Goal: Transaction & Acquisition: Purchase product/service

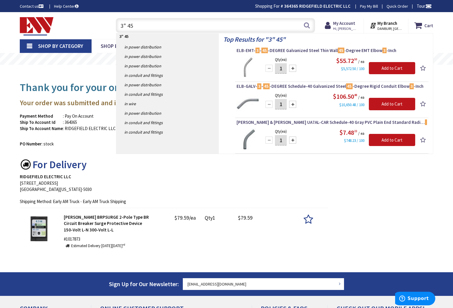
click at [126, 26] on input "3" 45" at bounding box center [215, 25] width 199 height 15
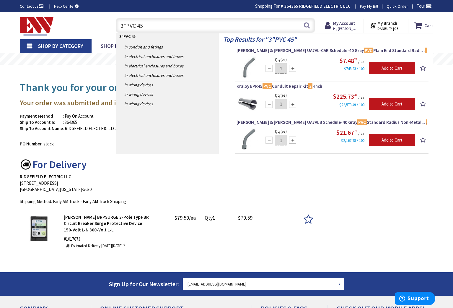
type input "3"PVC 45"
click at [292, 70] on div at bounding box center [292, 68] width 7 height 7
type input "2"
click at [292, 70] on div at bounding box center [292, 68] width 7 height 7
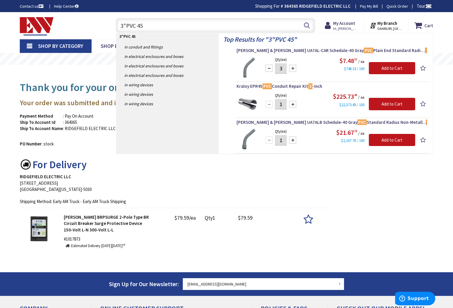
click at [292, 70] on div at bounding box center [292, 68] width 7 height 7
type input "4"
click at [403, 69] on input "Add to Cart" at bounding box center [392, 68] width 46 height 12
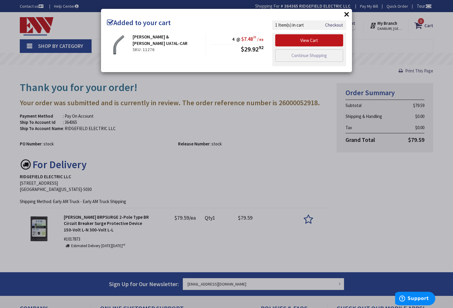
click at [265, 76] on div "× Added to your cart [PERSON_NAME] & [PERSON_NAME] UA7AL-CAR SKU: 11276 4 @ $7.…" at bounding box center [226, 154] width 453 height 308
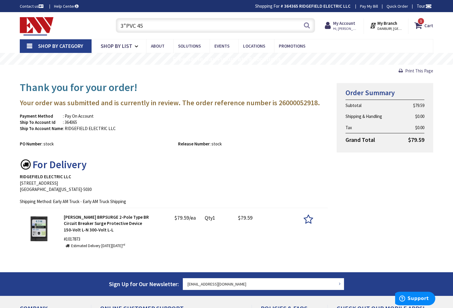
click at [143, 27] on input "3"PVC 45" at bounding box center [215, 25] width 199 height 15
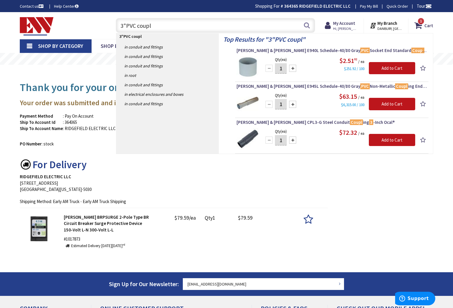
type input "3"PVC coupl"
click at [294, 67] on div at bounding box center [292, 68] width 7 height 7
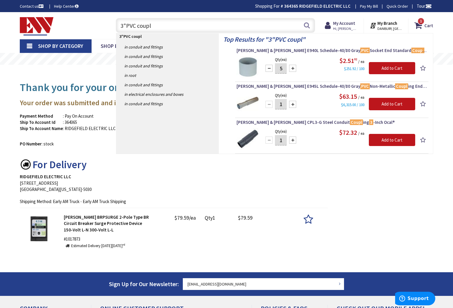
click at [294, 67] on div at bounding box center [292, 68] width 7 height 7
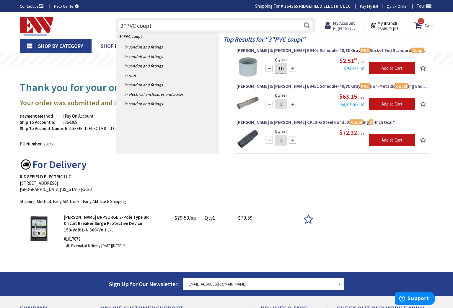
click at [268, 68] on div at bounding box center [269, 68] width 7 height 7
click at [294, 70] on div at bounding box center [292, 68] width 7 height 7
type input "10"
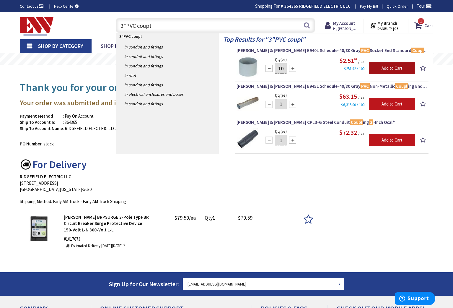
click at [387, 65] on input "Add to Cart" at bounding box center [392, 68] width 46 height 12
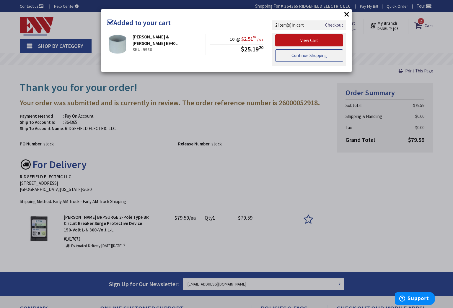
click at [306, 56] on link "Continue Shopping" at bounding box center [309, 55] width 68 height 12
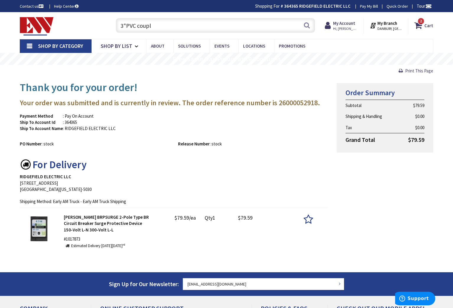
click at [151, 25] on input "3"PVC coupl" at bounding box center [215, 25] width 199 height 15
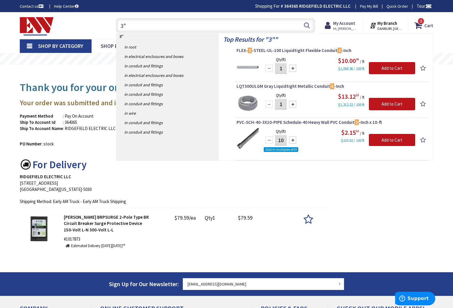
type input "3"
